Goal: Complete application form

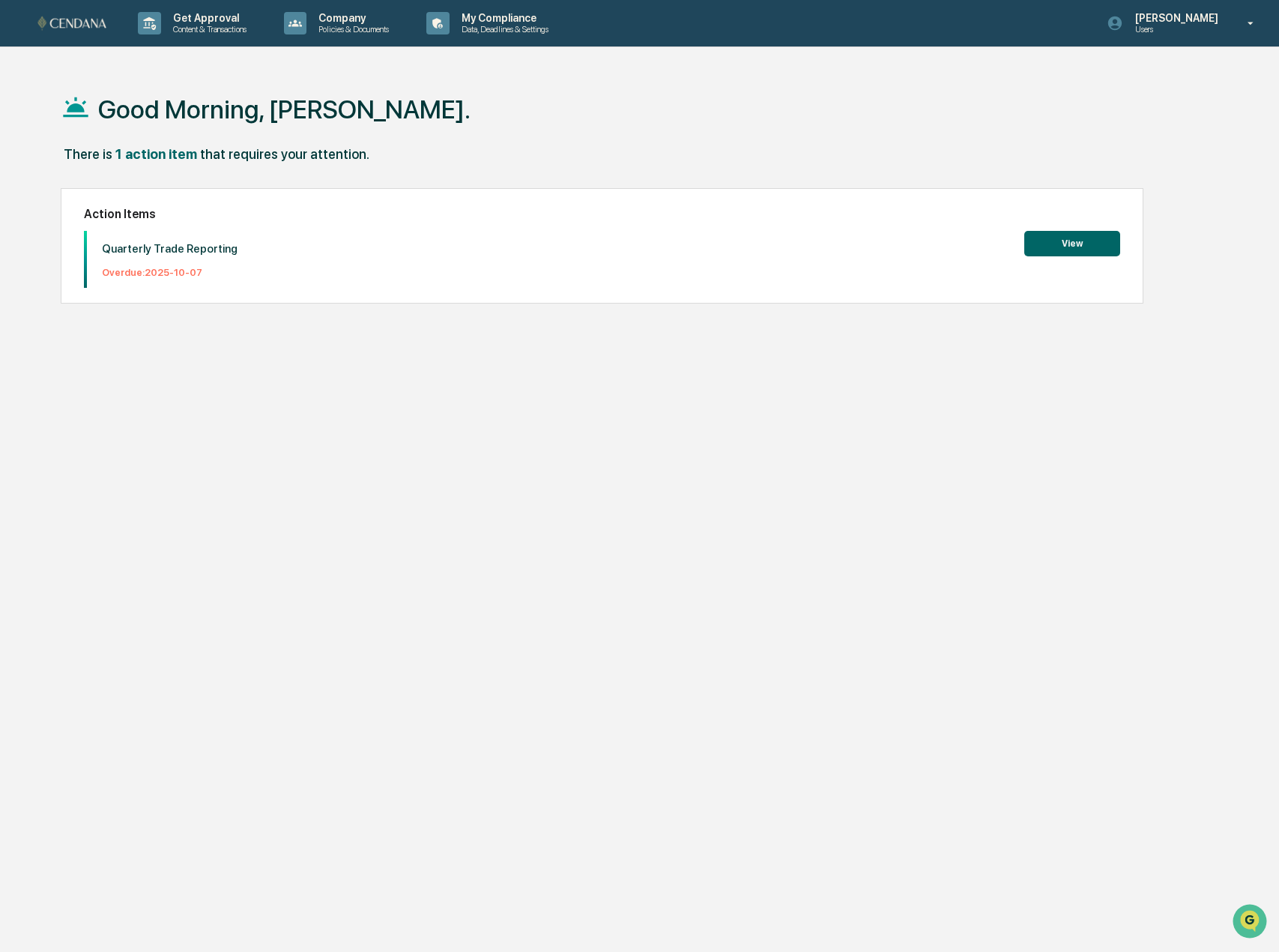
click at [1078, 253] on button "View" at bounding box center [1072, 243] width 95 height 26
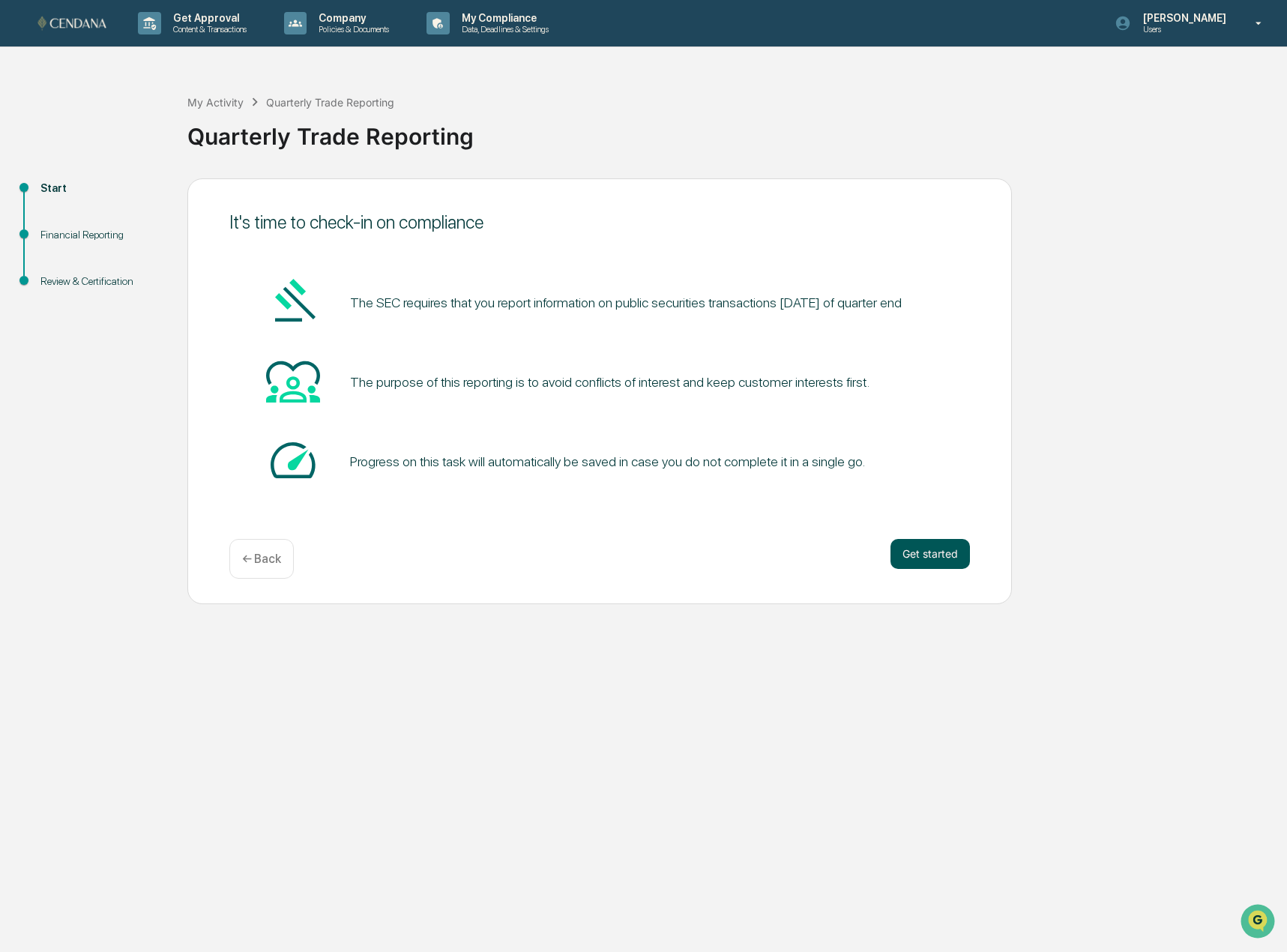
click at [913, 550] on button "Get started" at bounding box center [930, 554] width 79 height 30
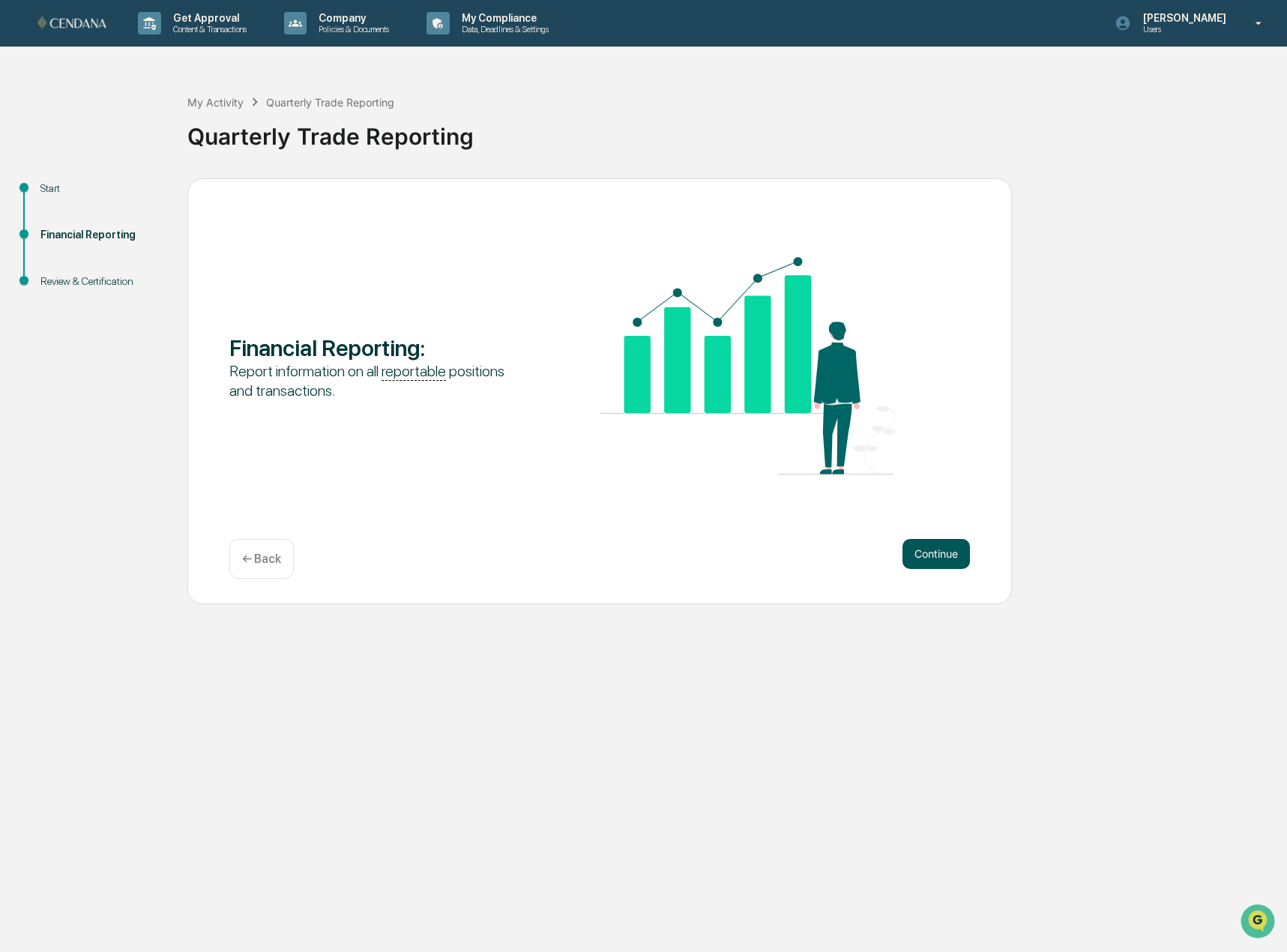
click at [912, 550] on button "Continue" at bounding box center [936, 554] width 67 height 30
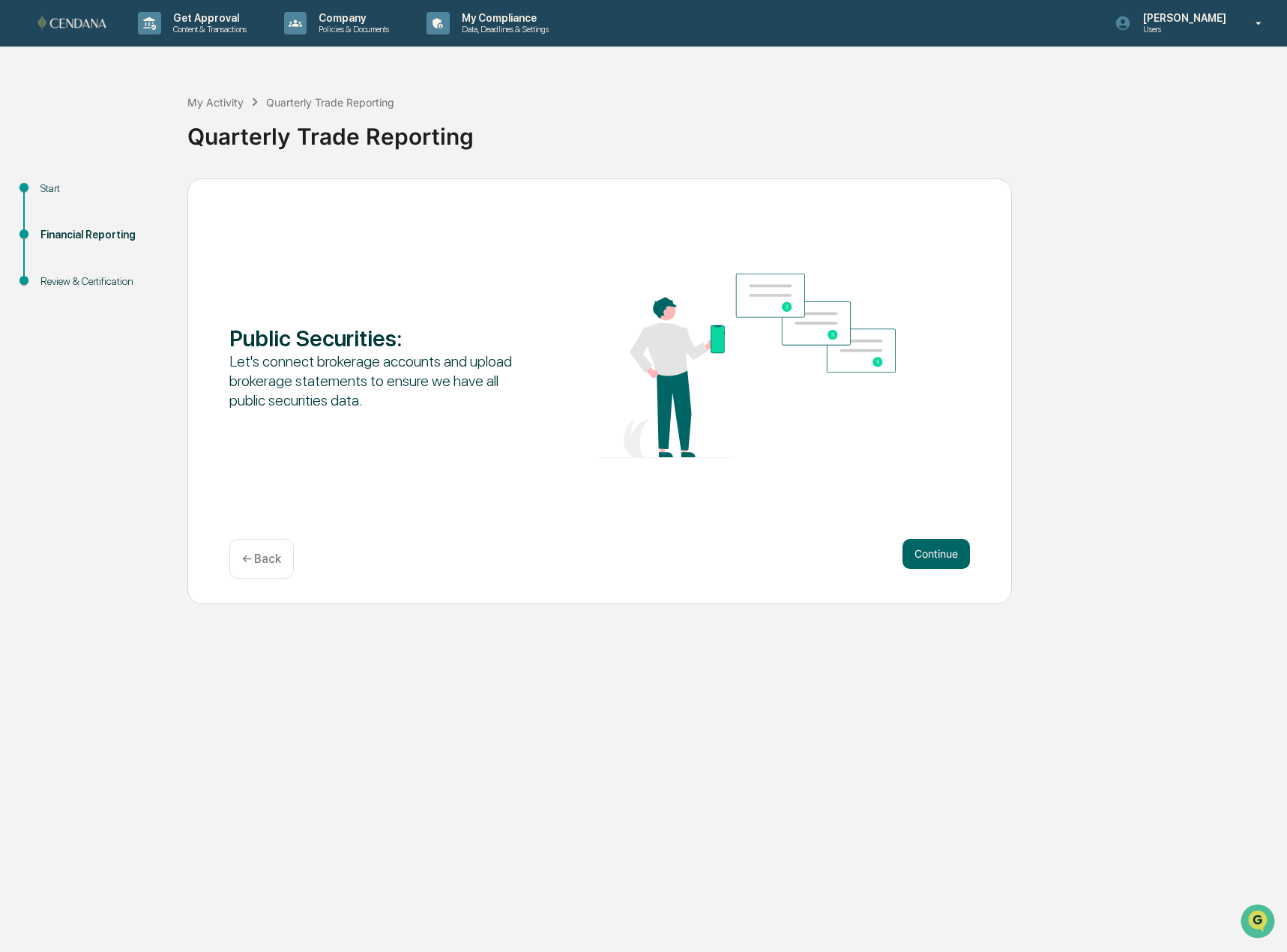
click at [912, 550] on button "Continue" at bounding box center [936, 554] width 67 height 30
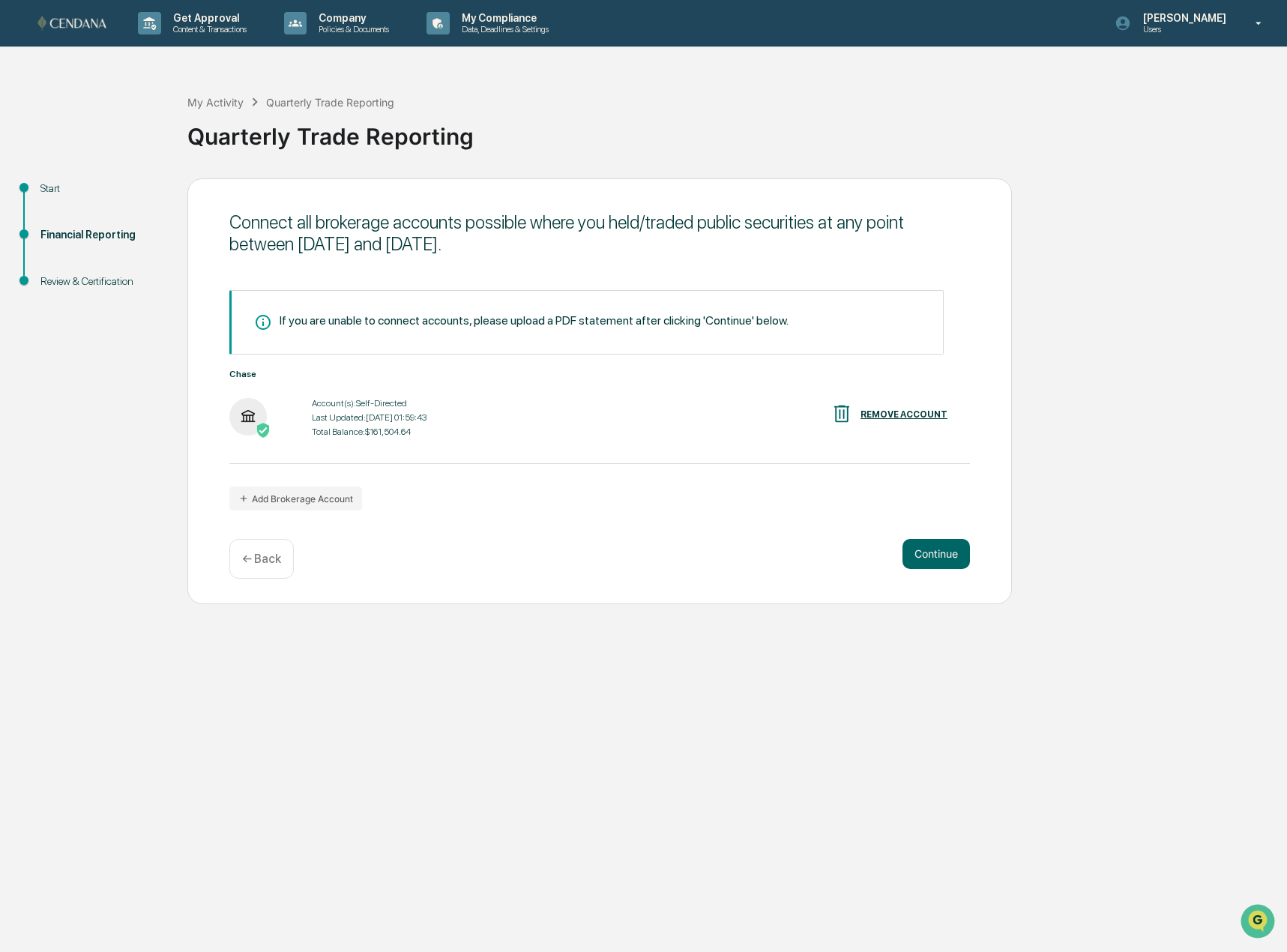
click at [912, 550] on button "Continue" at bounding box center [936, 554] width 67 height 30
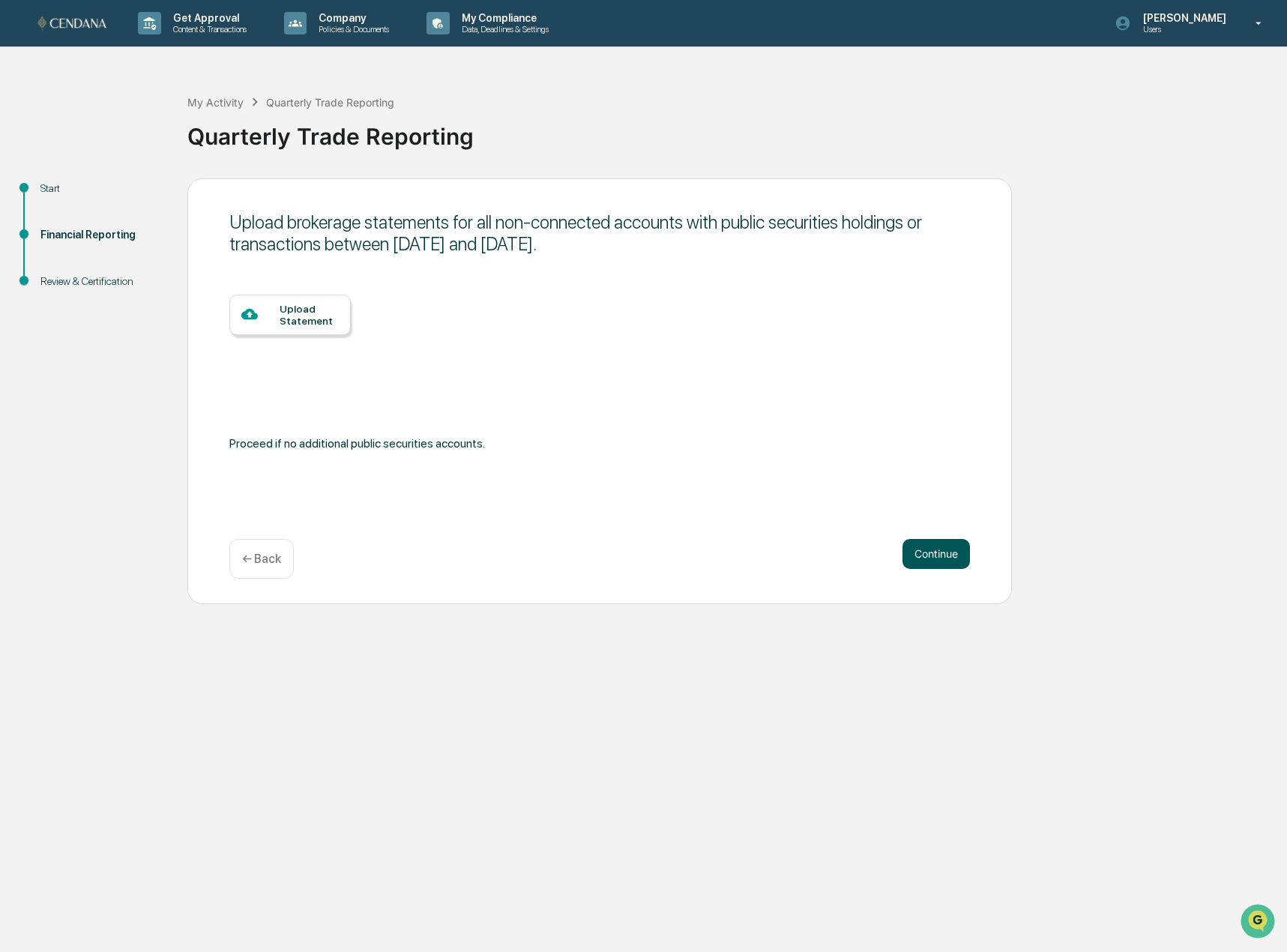
click at [912, 554] on button "Continue" at bounding box center [936, 554] width 67 height 30
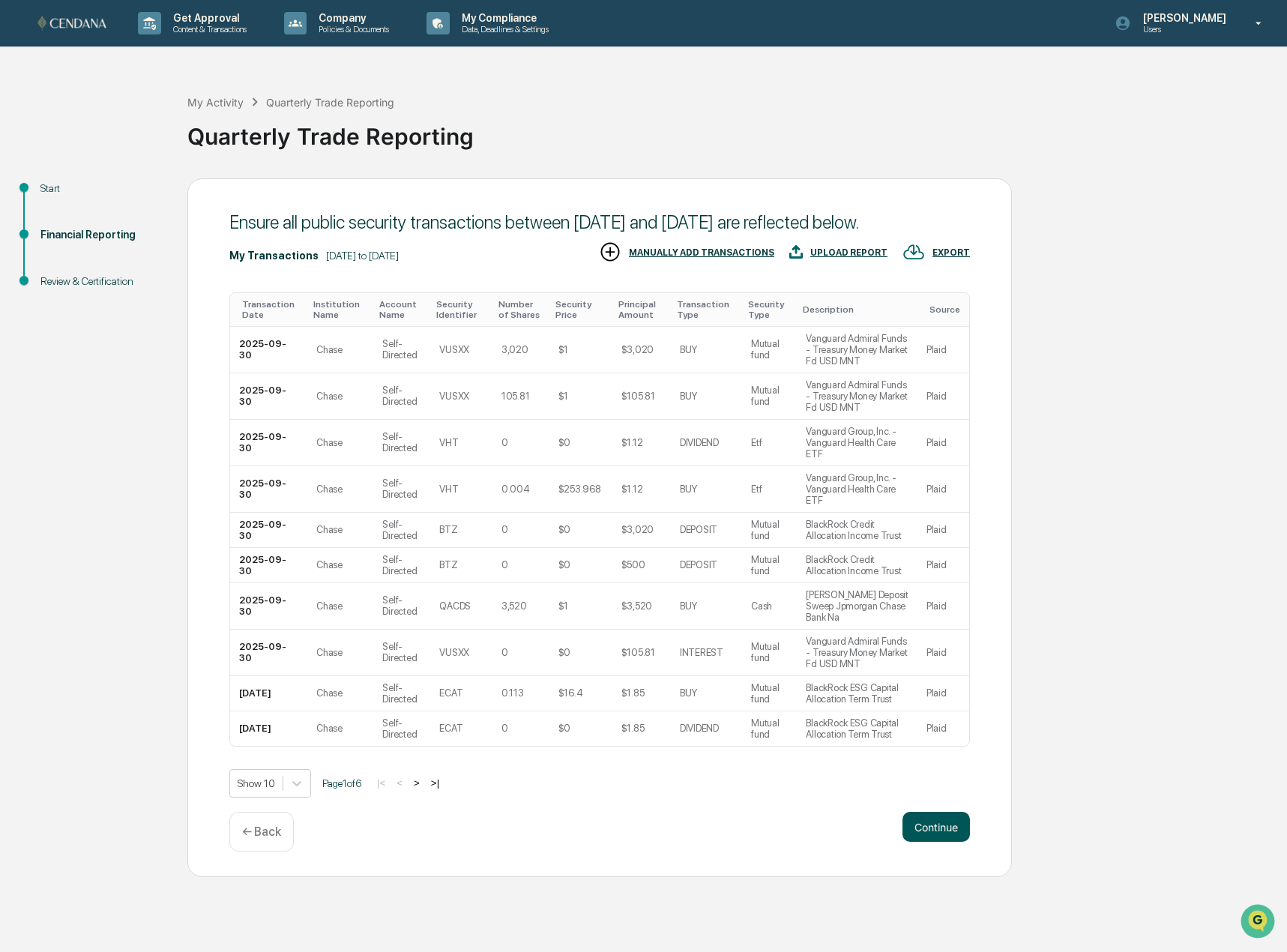
click at [932, 818] on button "Continue" at bounding box center [936, 827] width 67 height 30
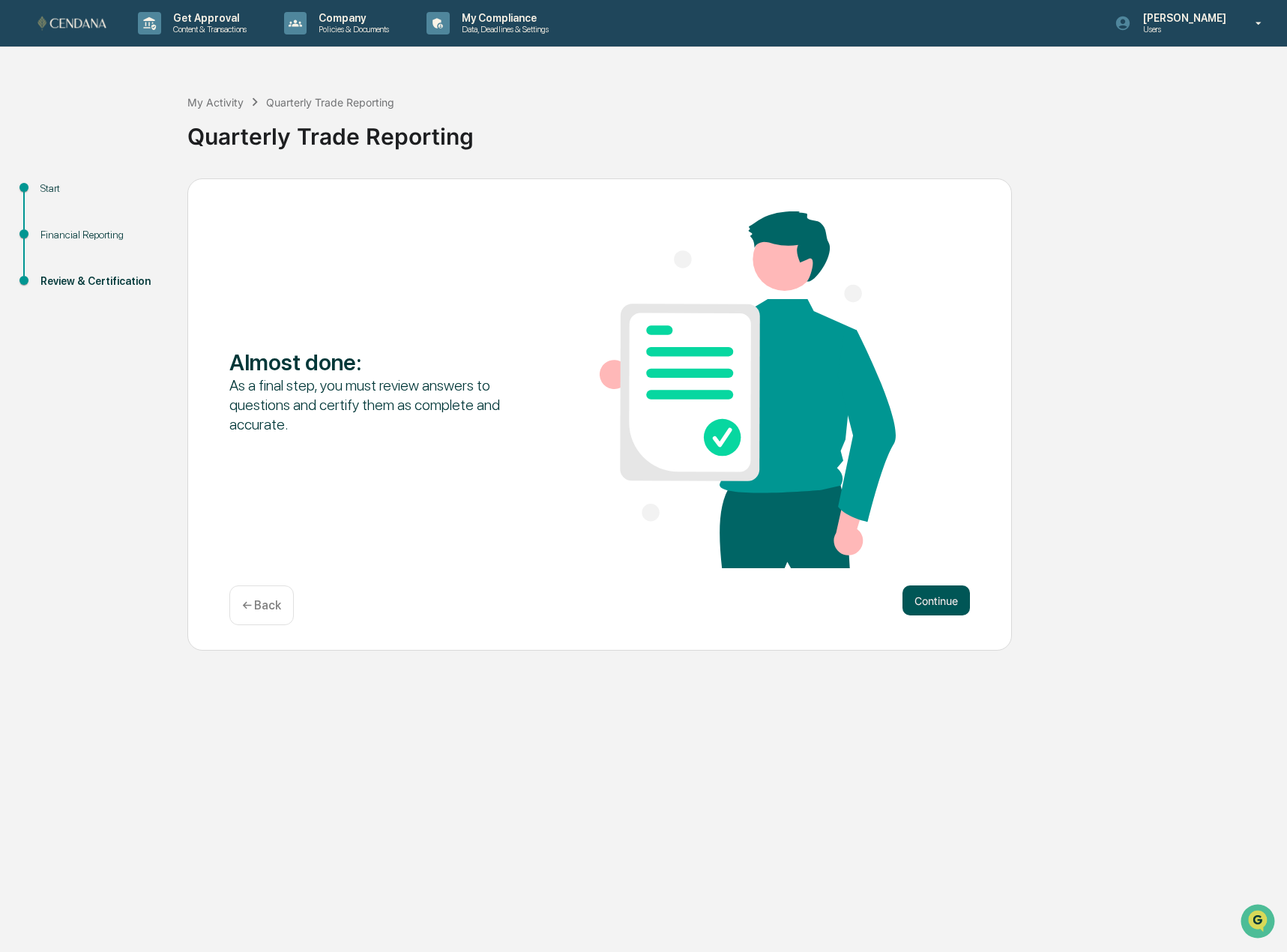
click at [953, 607] on button "Continue" at bounding box center [936, 600] width 67 height 30
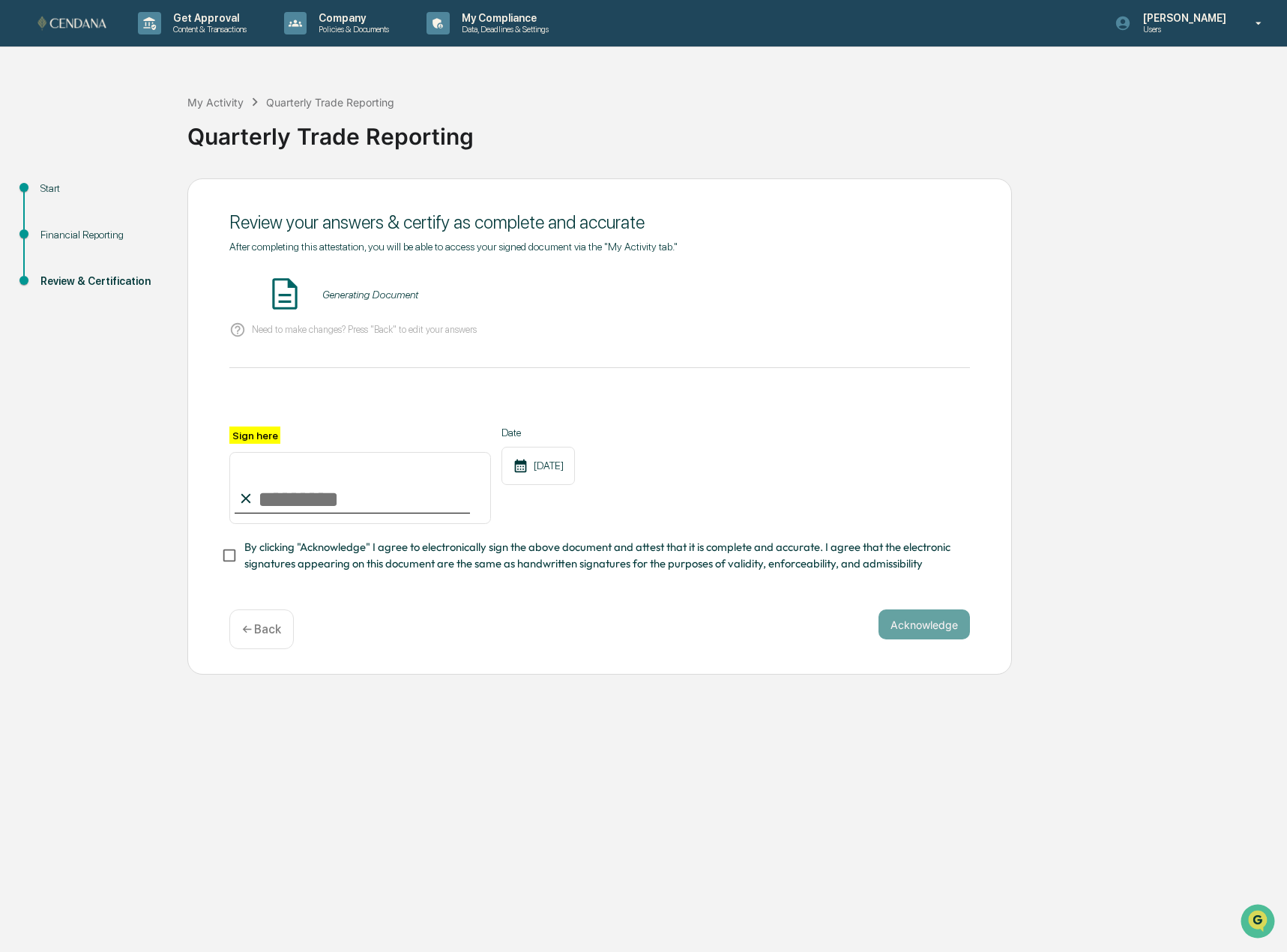
click at [326, 513] on input "Sign here" at bounding box center [360, 488] width 262 height 72
type input "**********"
click at [693, 412] on div at bounding box center [600, 408] width 740 height 36
click at [882, 296] on button "VIEW" at bounding box center [884, 294] width 97 height 26
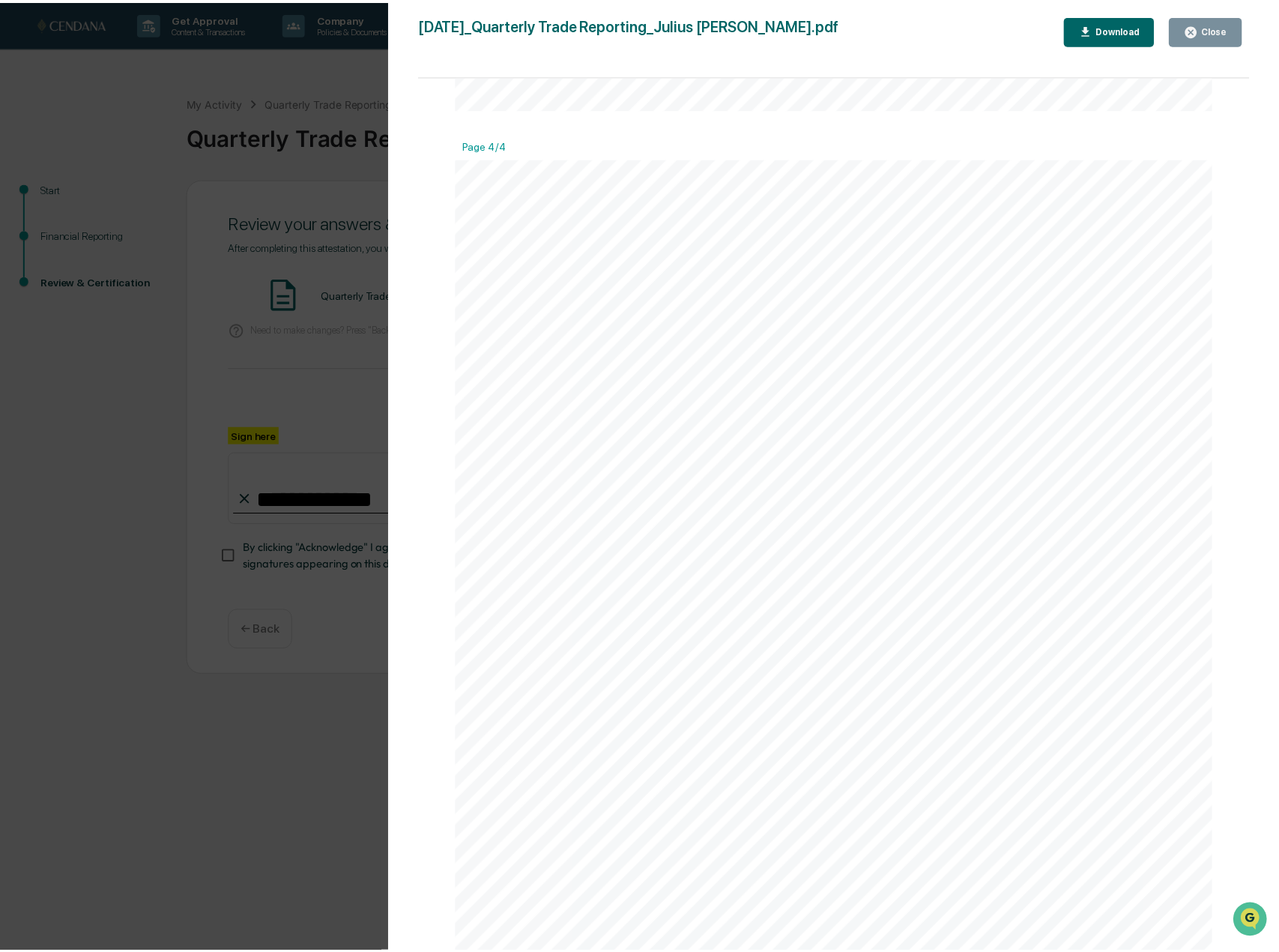
scroll to position [3312, 0]
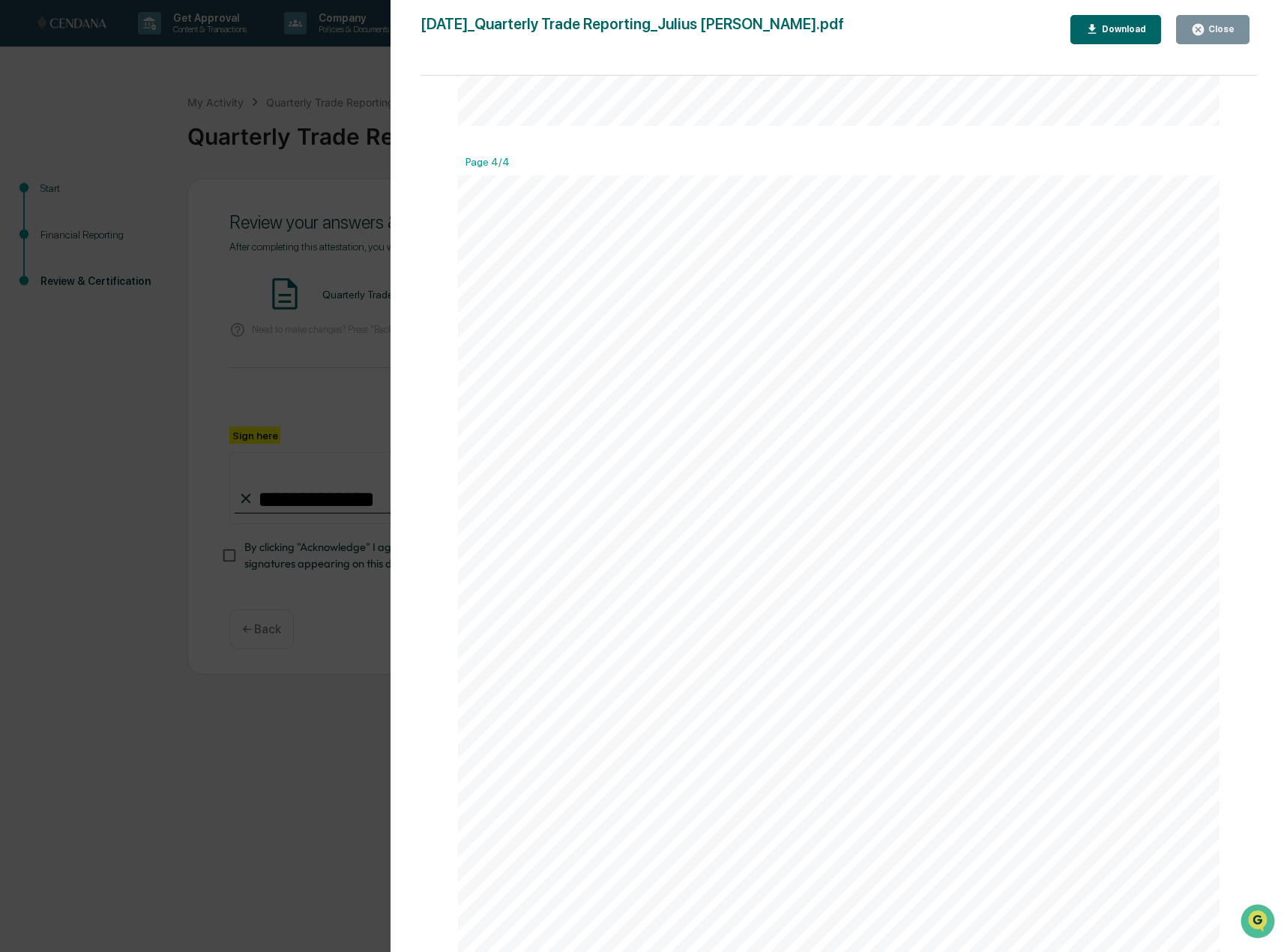
click at [1222, 34] on div "Close" at bounding box center [1220, 28] width 29 height 10
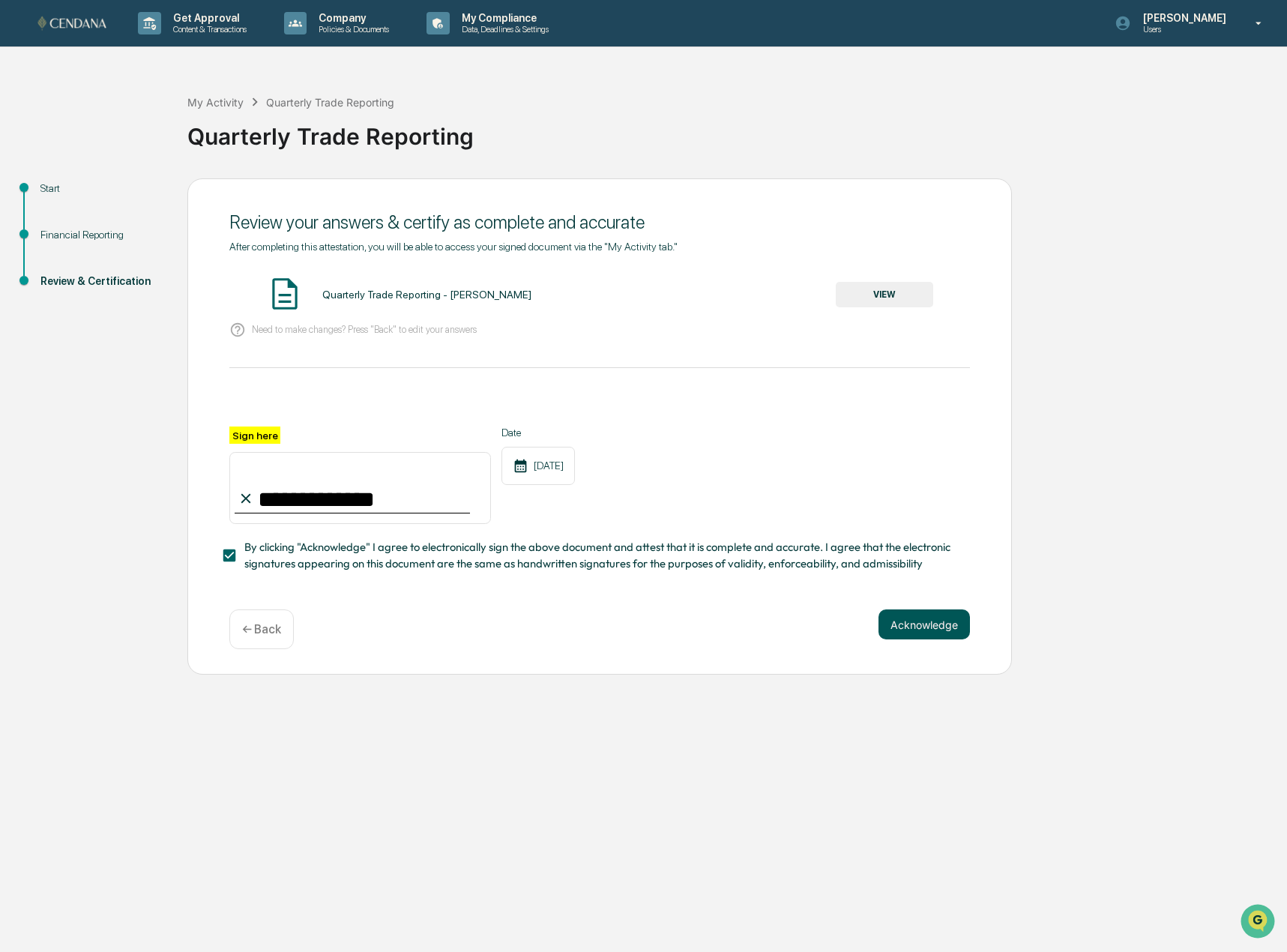
click at [899, 624] on button "Acknowledge" at bounding box center [924, 625] width 92 height 30
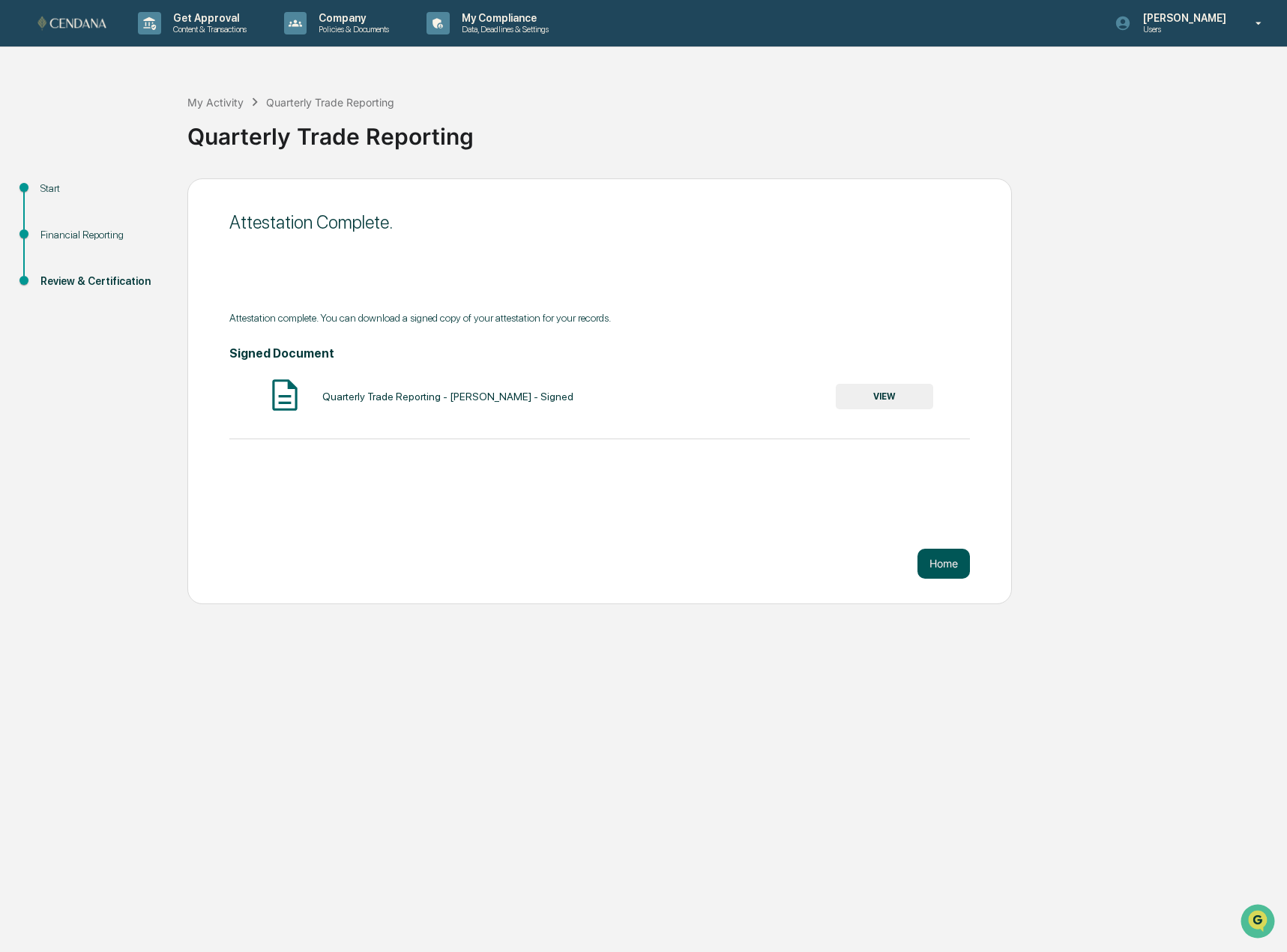
click at [943, 565] on button "Home" at bounding box center [943, 563] width 52 height 30
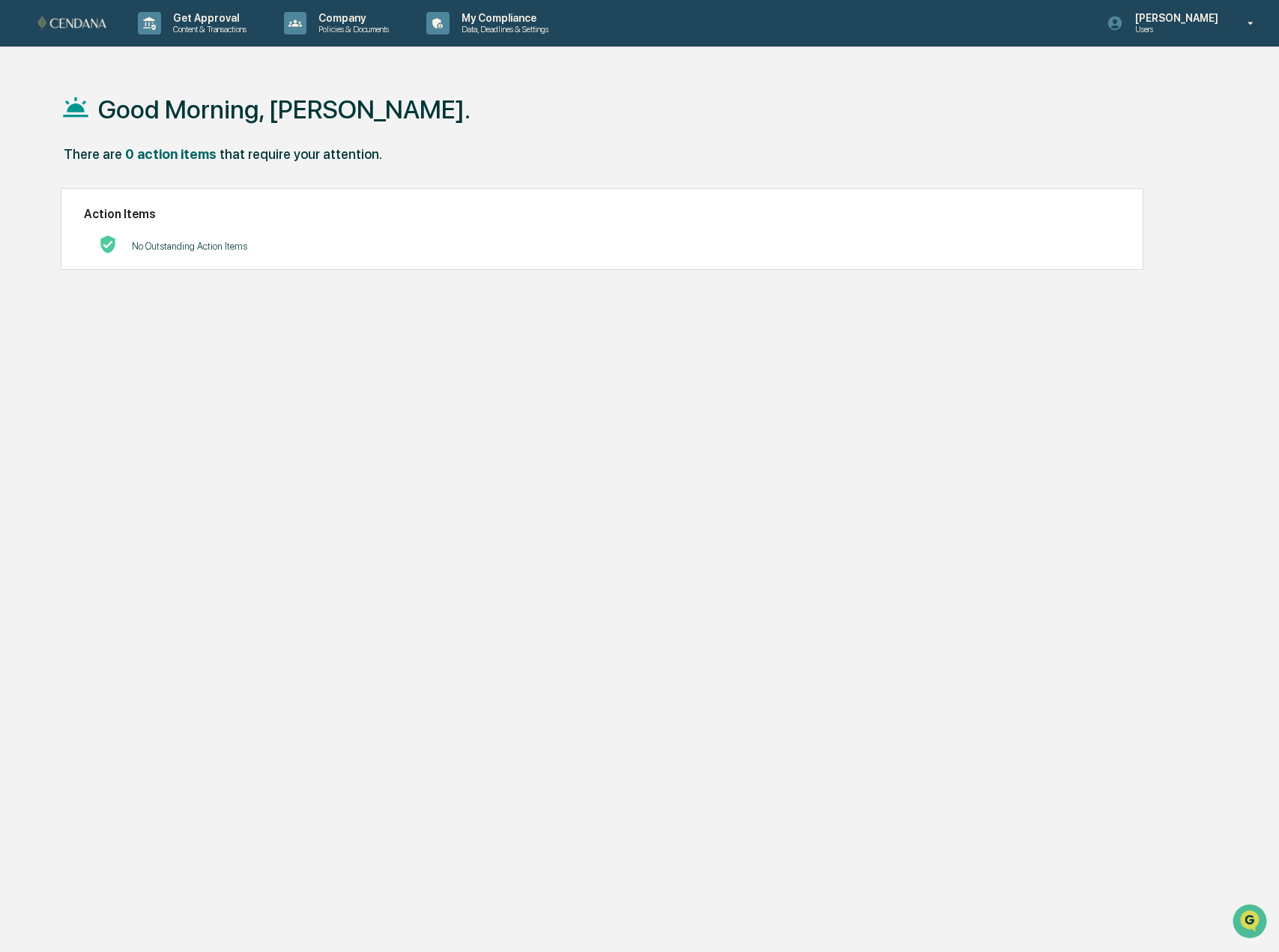
click at [432, 492] on div "Good Morning, [PERSON_NAME]. There are 0 action items that require your attenti…" at bounding box center [635, 546] width 1196 height 952
click at [459, 112] on div "Good Morning, [PERSON_NAME]." at bounding box center [636, 108] width 1151 height 75
drag, startPoint x: 713, startPoint y: 119, endPoint x: 709, endPoint y: 283, distance: 164.0
click at [713, 119] on div "Good Morning, [PERSON_NAME]." at bounding box center [636, 108] width 1151 height 75
click at [504, 103] on div "Good Morning, [PERSON_NAME]." at bounding box center [636, 108] width 1151 height 75
